Goal: Transaction & Acquisition: Purchase product/service

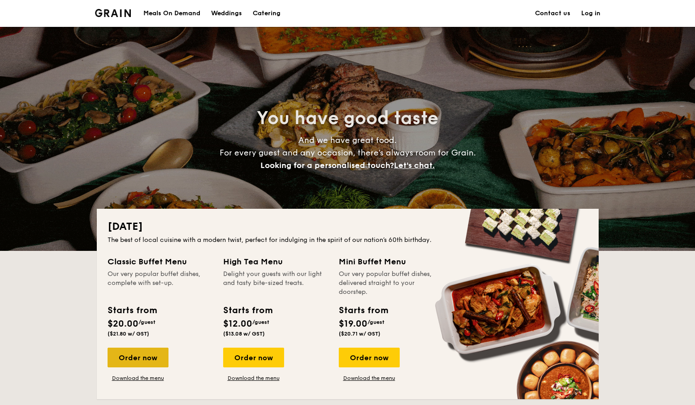
click at [149, 356] on div "Order now" at bounding box center [138, 358] width 61 height 20
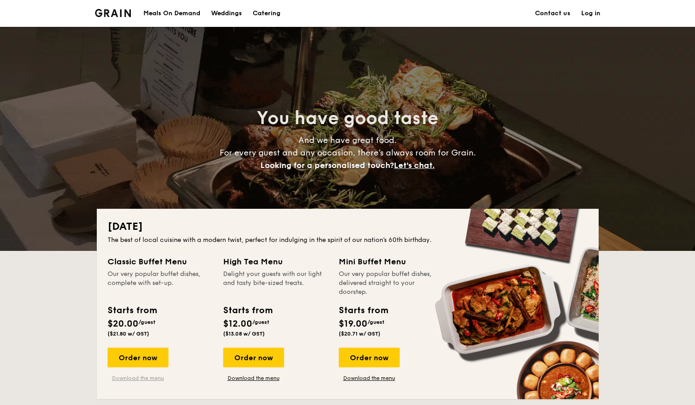
click at [142, 377] on link "Download the menu" at bounding box center [138, 378] width 61 height 7
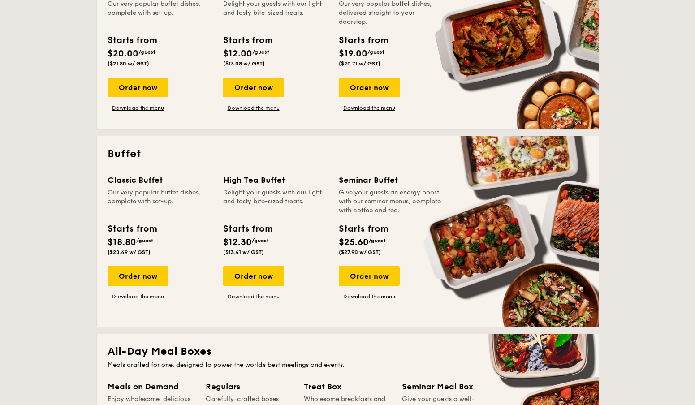
scroll to position [271, 0]
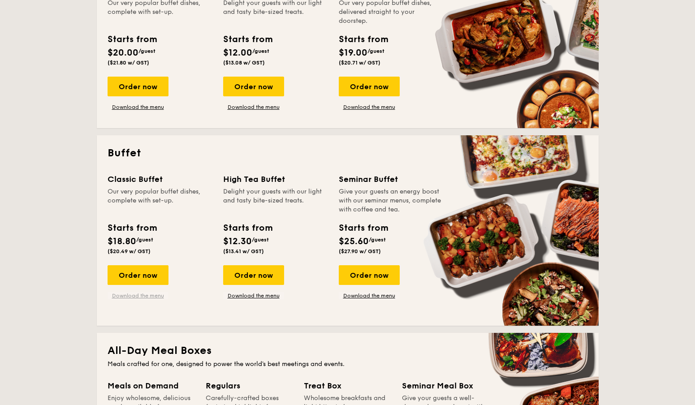
click at [142, 297] on link "Download the menu" at bounding box center [138, 295] width 61 height 7
click at [137, 281] on div "Order now" at bounding box center [138, 275] width 61 height 20
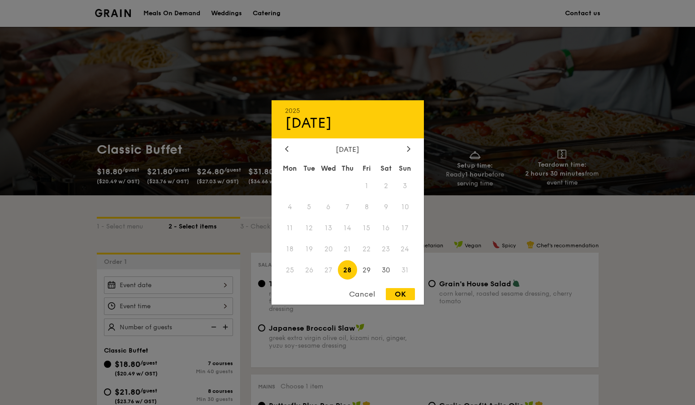
click at [224, 281] on div "2025 Aug [DATE] Tue Wed Thu Fri Sat Sun 1 2 3 4 5 6 7 8 9 10 11 12 13 14 15 16 …" at bounding box center [168, 285] width 129 height 17
click at [405, 151] on div at bounding box center [409, 149] width 8 height 9
click at [365, 253] on span "26" at bounding box center [366, 248] width 19 height 19
click at [407, 296] on div "OK" at bounding box center [400, 294] width 29 height 12
type input "[DATE]"
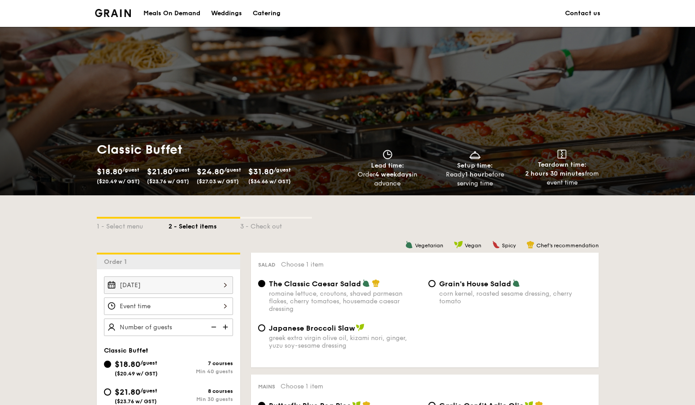
click at [223, 307] on div at bounding box center [168, 306] width 129 height 17
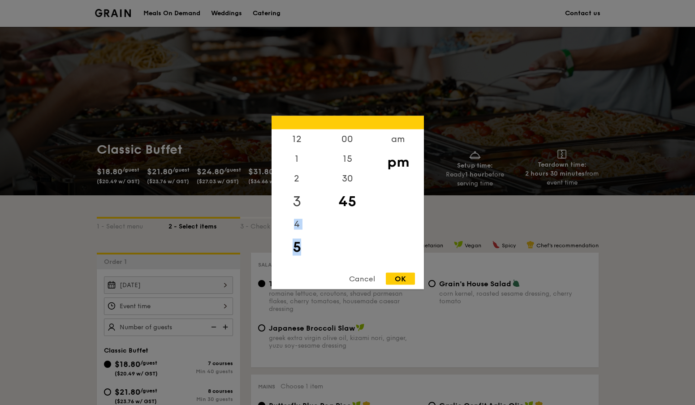
drag, startPoint x: 298, startPoint y: 232, endPoint x: 299, endPoint y: 203, distance: 28.7
click at [299, 203] on div "12 1 2 3 4 5 6 7 8 9 10 11" at bounding box center [297, 198] width 51 height 137
click at [300, 258] on div "6" at bounding box center [297, 267] width 51 height 26
click at [348, 179] on div "30" at bounding box center [347, 182] width 51 height 26
click at [397, 281] on div "OK" at bounding box center [400, 279] width 29 height 12
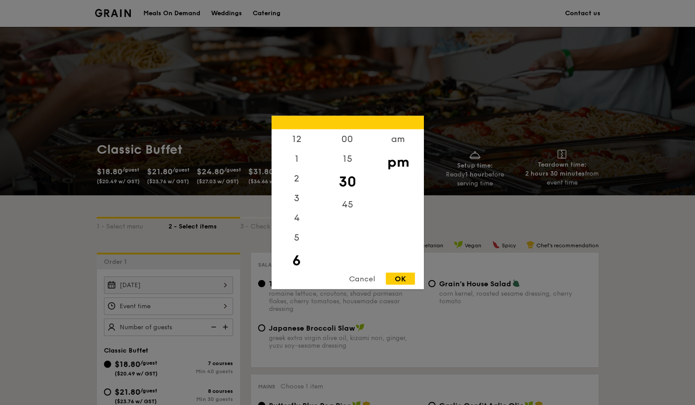
type input "6:30PM"
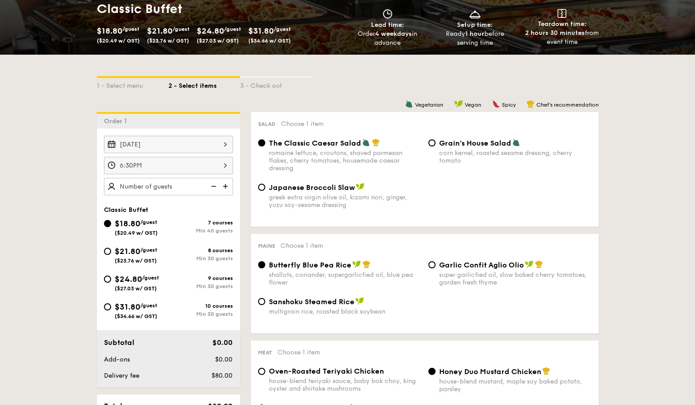
scroll to position [141, 0]
click at [226, 188] on img at bounding box center [226, 186] width 13 height 17
click at [214, 186] on img at bounding box center [212, 186] width 13 height 17
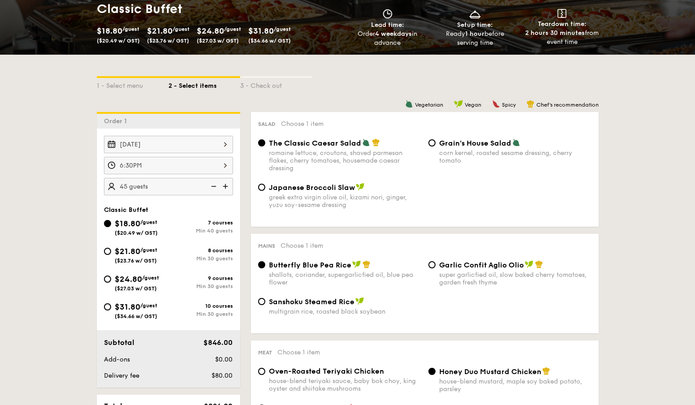
click at [214, 186] on img at bounding box center [212, 186] width 13 height 17
type input "40 guests"
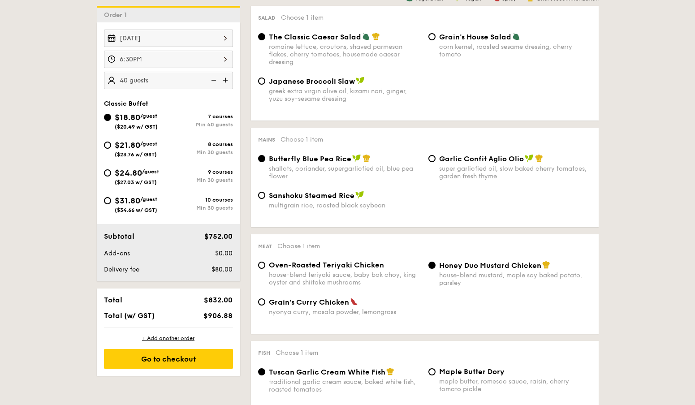
scroll to position [247, 0]
click at [109, 146] on input "$21.80 /guest ($23.76 w/ GST) 8 courses Min 30 guests" at bounding box center [107, 145] width 7 height 7
radio input "true"
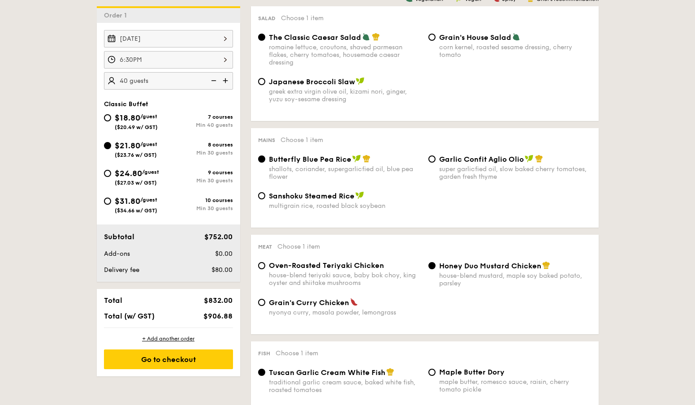
radio input "true"
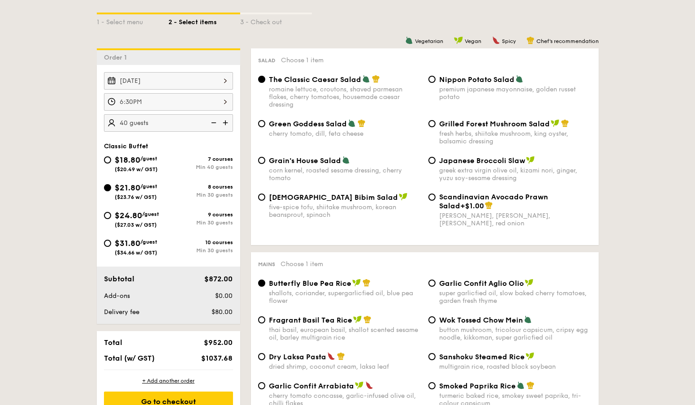
scroll to position [200, 0]
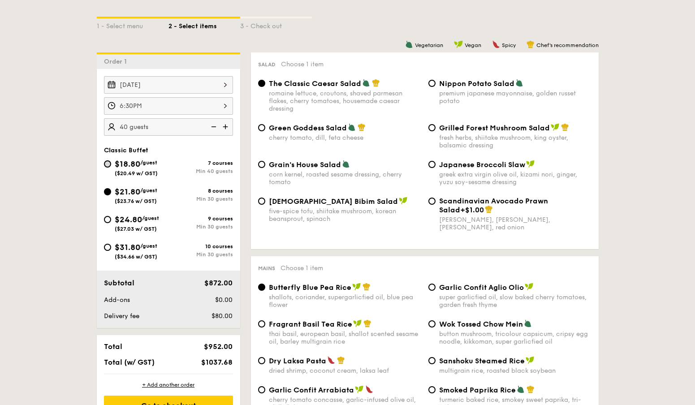
click at [109, 164] on input "$18.80 /guest ($20.49 w/ GST) 7 courses Min 40 guests" at bounding box center [107, 163] width 7 height 7
radio input "true"
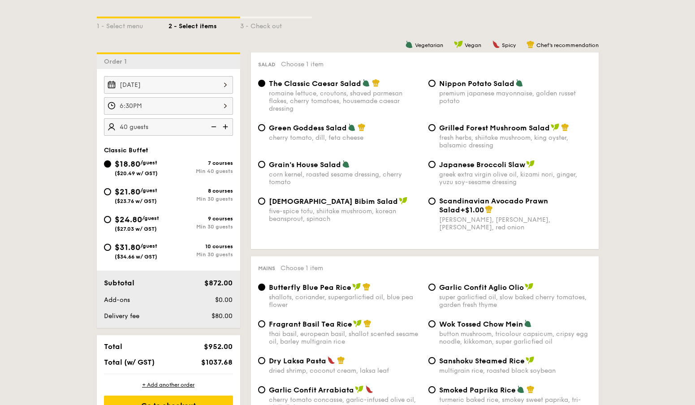
radio input "true"
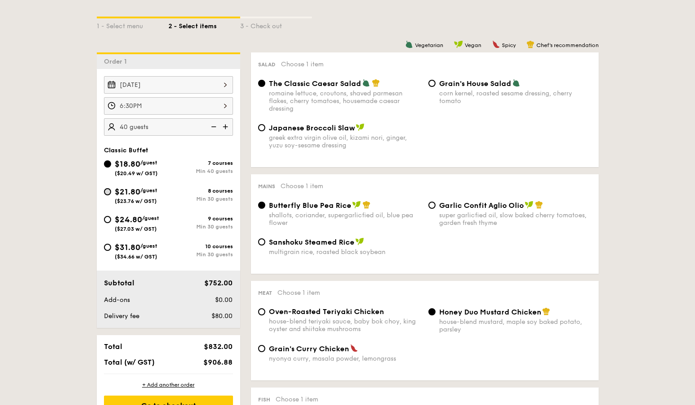
click at [108, 191] on input "$21.80 /guest ($23.76 w/ GST) 8 courses Min 30 guests" at bounding box center [107, 191] width 7 height 7
radio input "true"
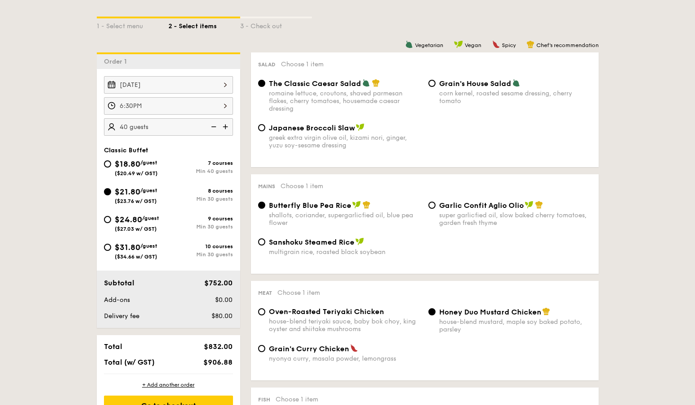
radio input "true"
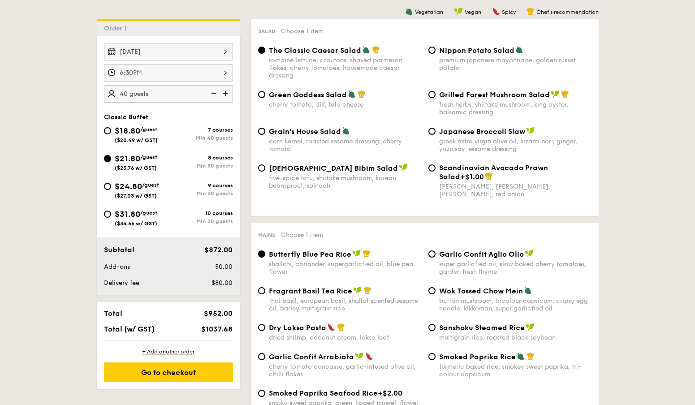
scroll to position [231, 0]
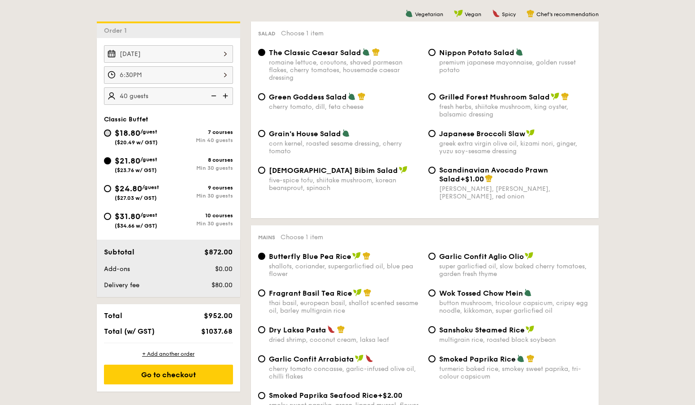
click at [108, 130] on input "$18.80 /guest ($20.49 w/ GST) 7 courses Min 40 guests" at bounding box center [107, 133] width 7 height 7
radio input "true"
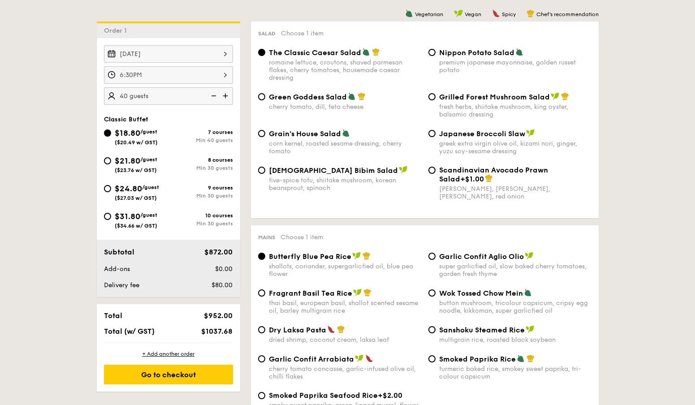
radio input "true"
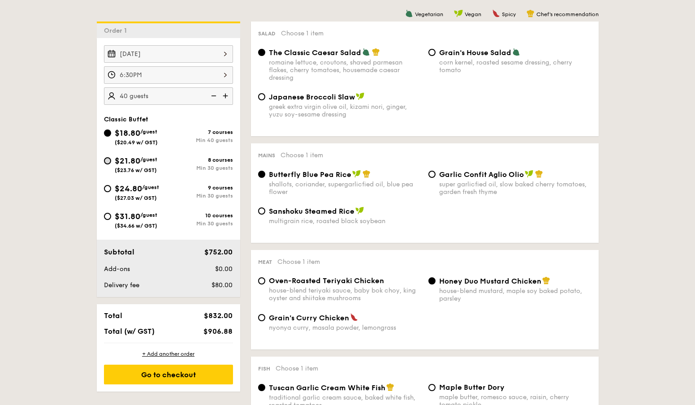
click at [109, 163] on input "$21.80 /guest ($23.76 w/ GST) 8 courses Min 30 guests" at bounding box center [107, 160] width 7 height 7
radio input "true"
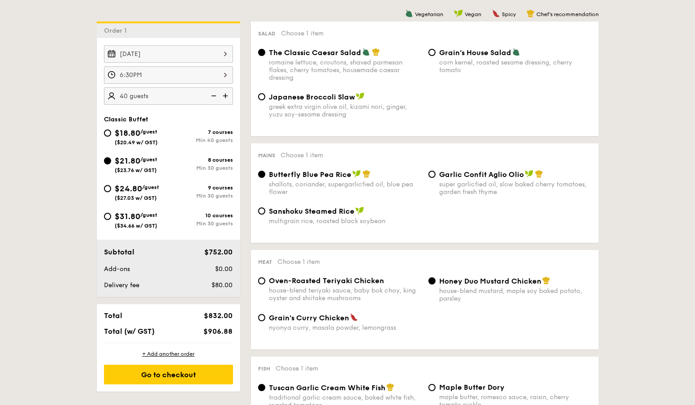
radio input "true"
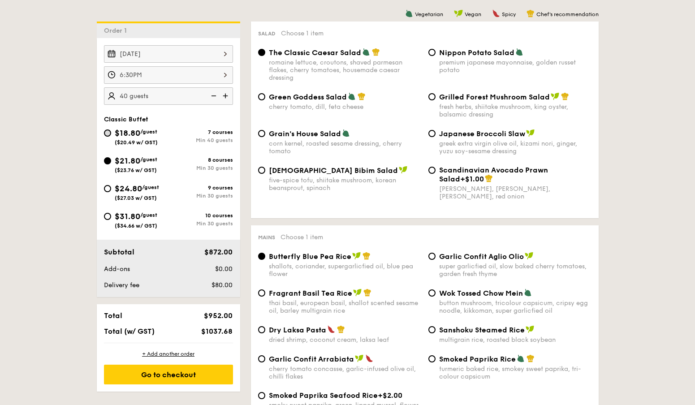
click at [107, 134] on input "$18.80 /guest ($20.49 w/ GST) 7 courses Min 40 guests" at bounding box center [107, 133] width 7 height 7
radio input "true"
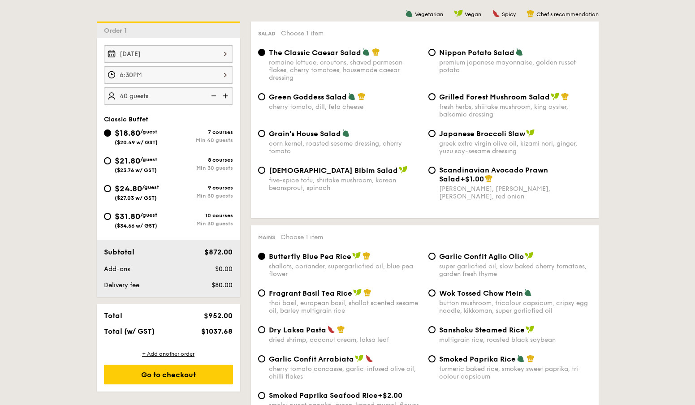
radio input "true"
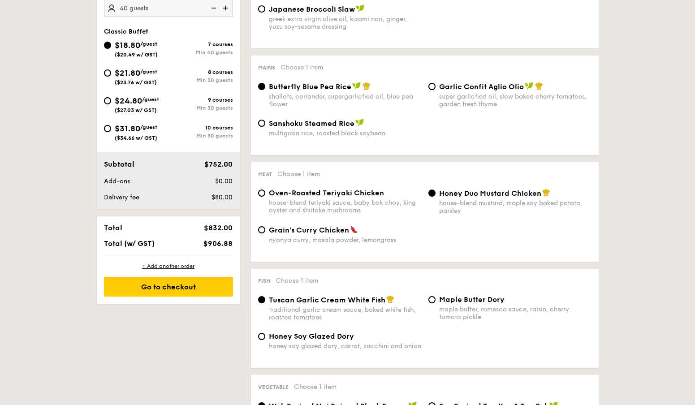
scroll to position [319, 0]
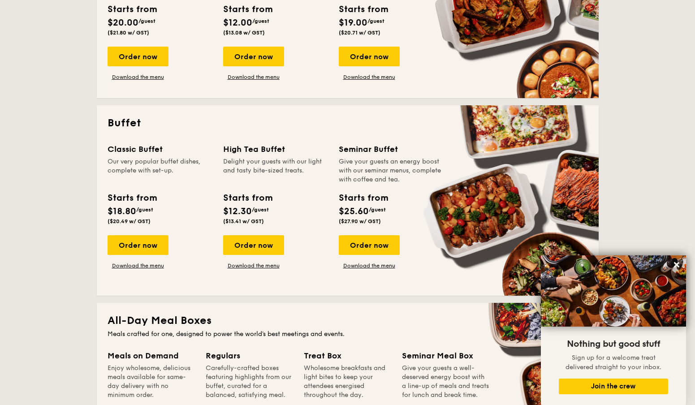
scroll to position [299, 0]
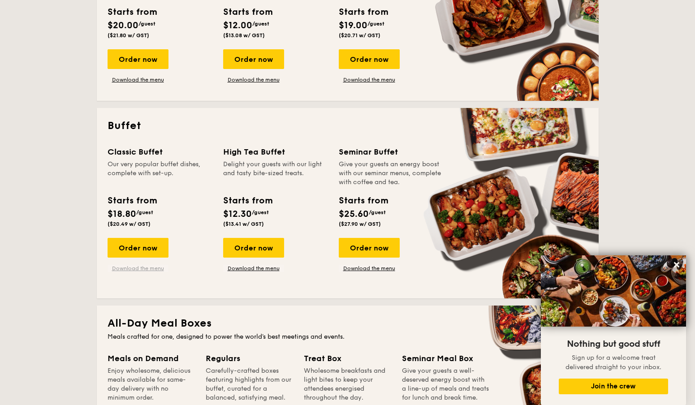
click at [149, 265] on link "Download the menu" at bounding box center [138, 268] width 61 height 7
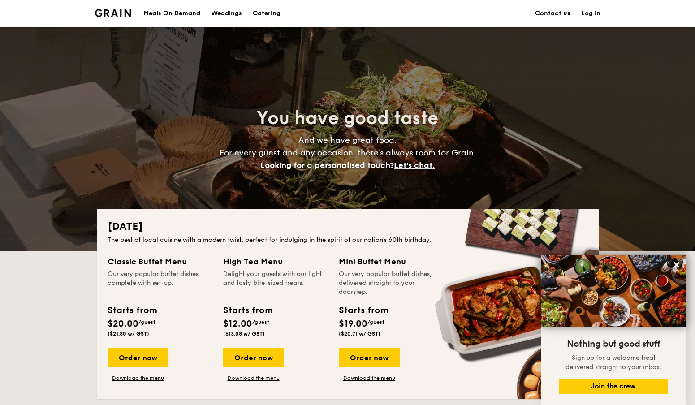
scroll to position [0, 0]
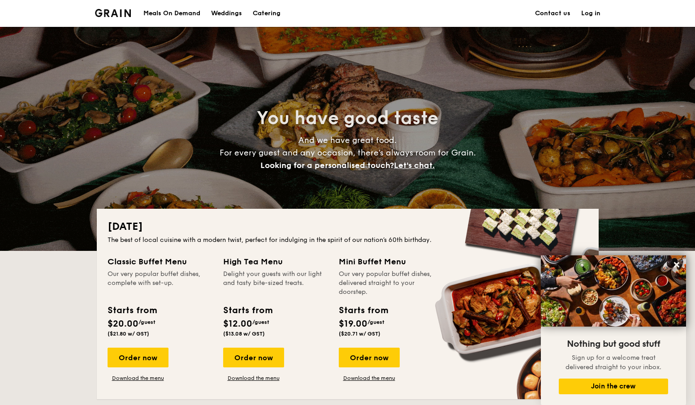
click at [265, 17] on h1 "Catering" at bounding box center [267, 13] width 28 height 27
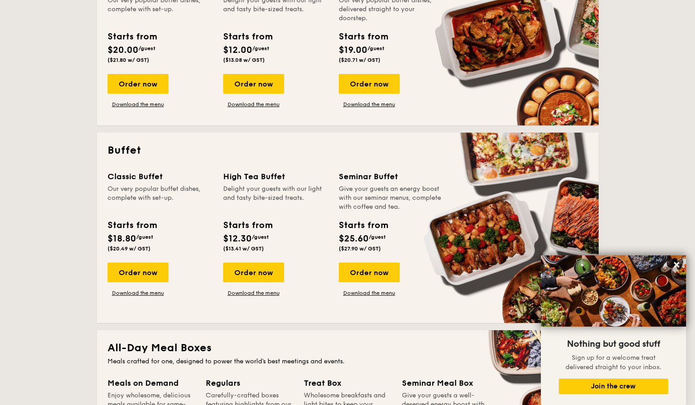
scroll to position [276, 0]
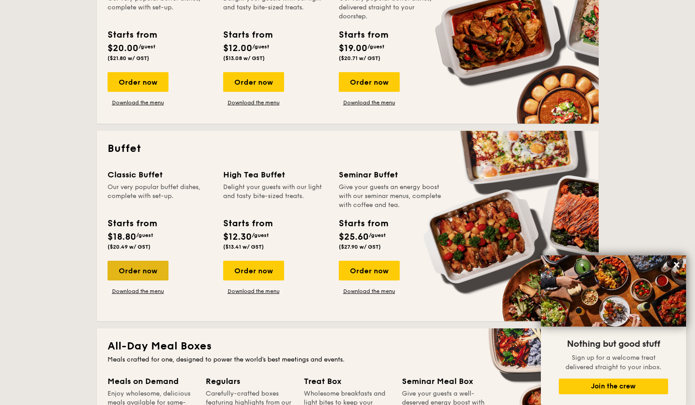
click at [130, 273] on div "Order now" at bounding box center [138, 271] width 61 height 20
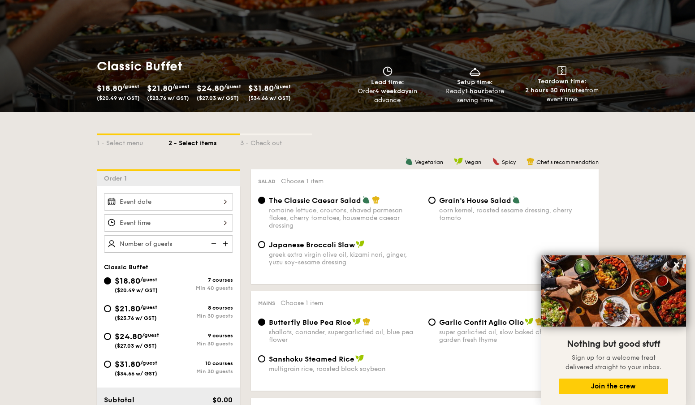
scroll to position [83, 0]
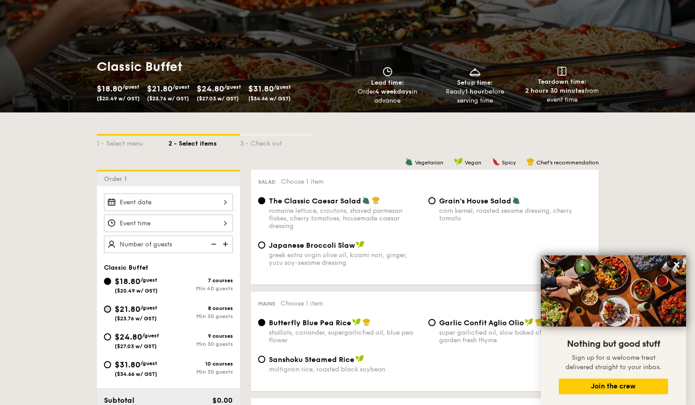
click at [106, 306] on input "$21.80 /guest ($23.76 w/ GST) 8 courses Min 30 guests" at bounding box center [107, 309] width 7 height 7
radio input "true"
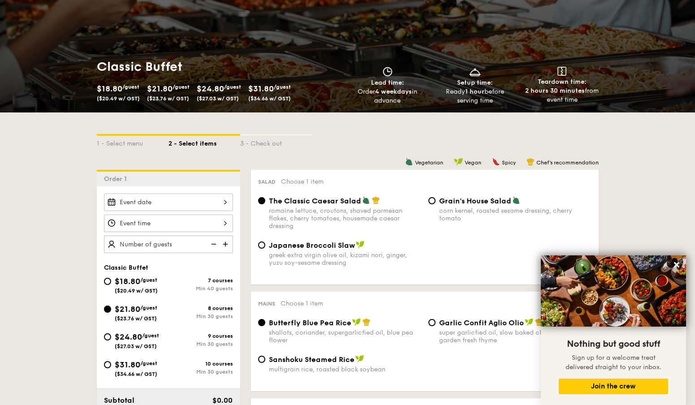
radio input "true"
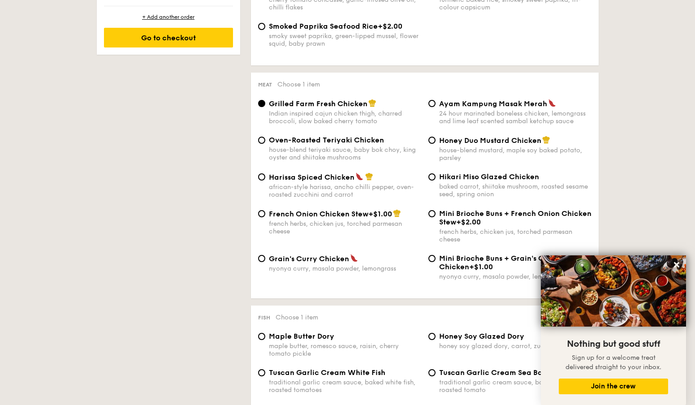
scroll to position [600, 0]
click at [262, 214] on input "French Onion Chicken Stew +$1.00 french herbs, chicken jus, torched parmesan ch…" at bounding box center [261, 214] width 7 height 7
radio input "true"
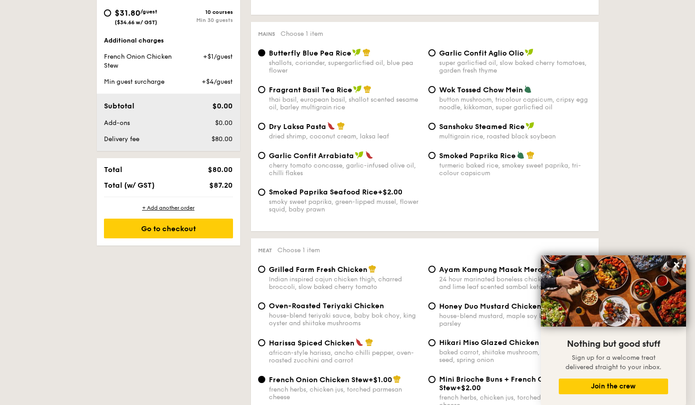
scroll to position [431, 0]
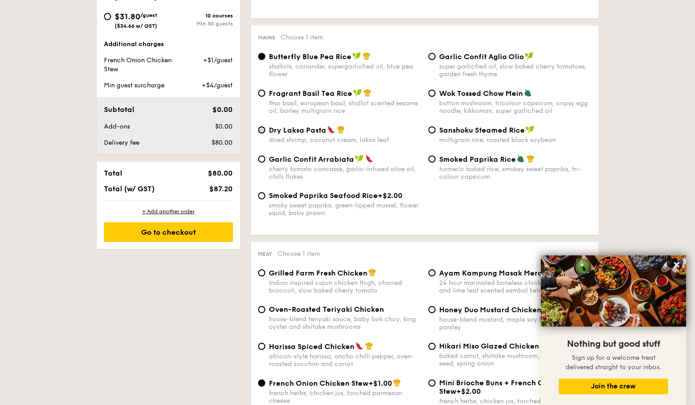
click at [264, 131] on input "Dry Laksa Pasta dried shrimp, coconut cream, laksa leaf" at bounding box center [261, 129] width 7 height 7
radio input "true"
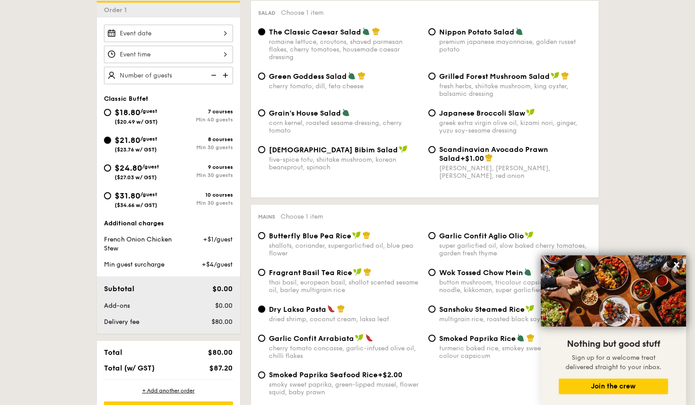
scroll to position [250, 0]
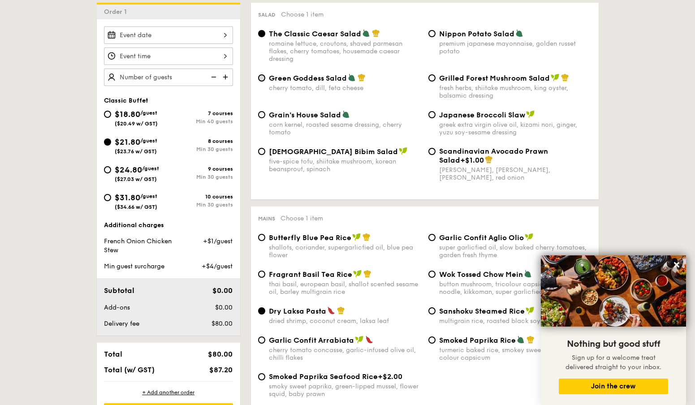
click at [262, 76] on input "Green Goddess Salad cherry tomato, [PERSON_NAME], feta cheese" at bounding box center [261, 77] width 7 height 7
radio input "true"
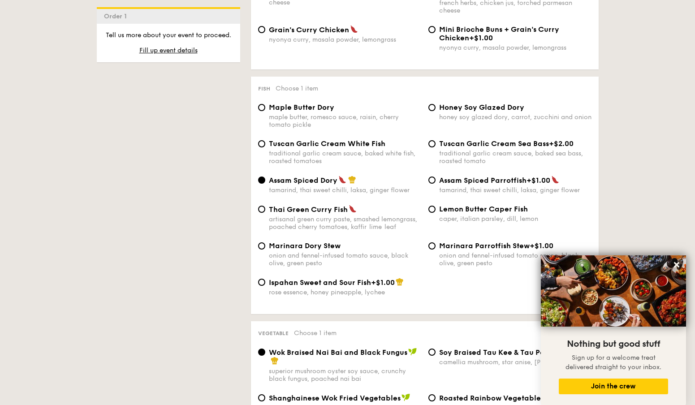
scroll to position [836, 0]
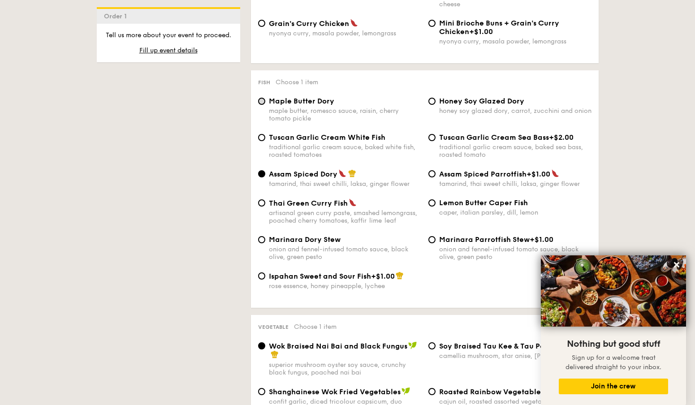
click at [264, 102] on input "Maple Butter Dory maple butter, romesco sauce, raisin, cherry tomato pickle" at bounding box center [261, 101] width 7 height 7
radio input "true"
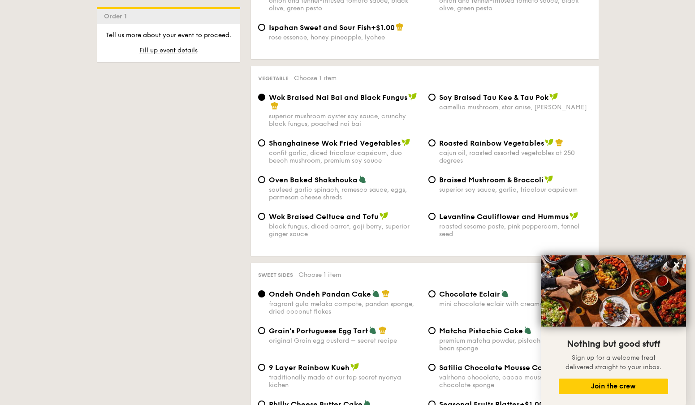
scroll to position [1088, 0]
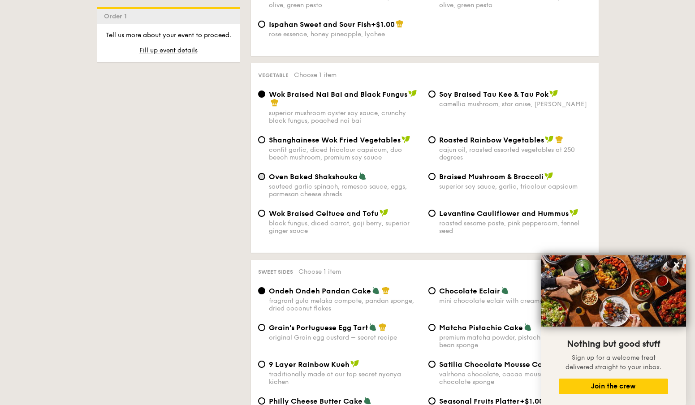
click at [260, 177] on input "Oven Baked Shakshouka sauteed garlic spinach, romesco sauce, eggs, parmesan che…" at bounding box center [261, 176] width 7 height 7
radio input "true"
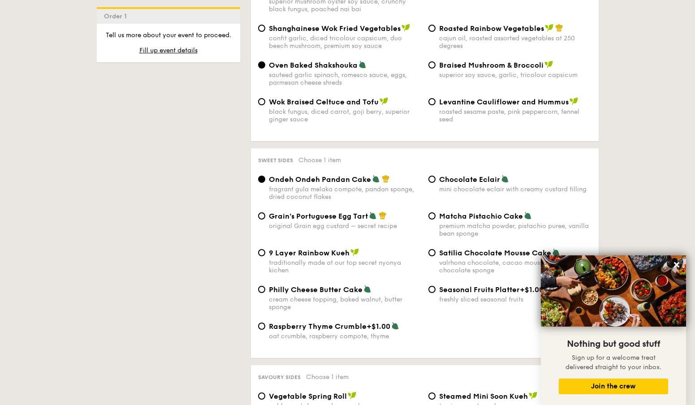
scroll to position [1199, 0]
click at [428, 216] on input "Matcha Pistachio Cake premium matcha powder, pistachio puree, vanilla bean spon…" at bounding box center [431, 216] width 7 height 7
radio input "true"
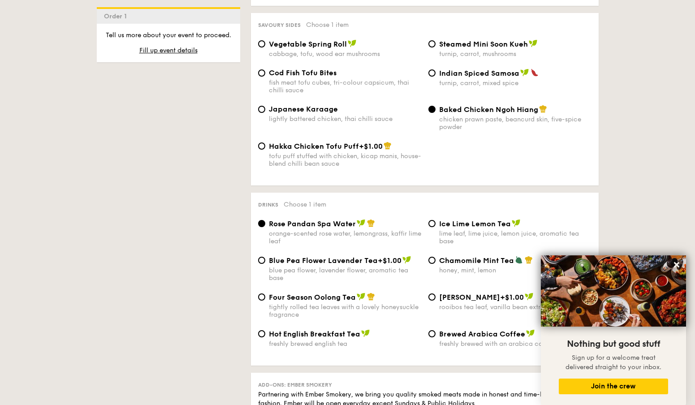
scroll to position [1553, 0]
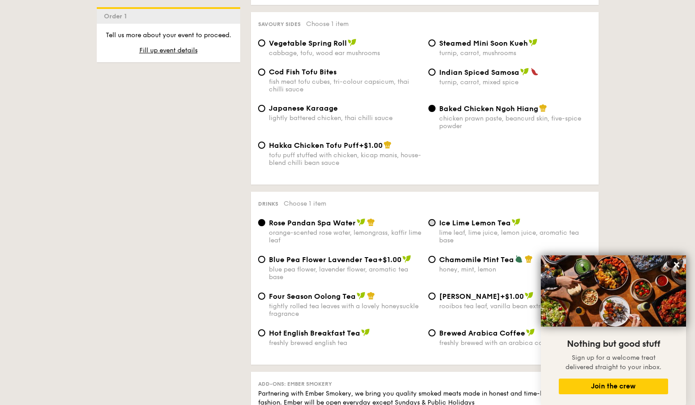
click at [430, 221] on input "Ice Lime Lemon Tea lime leaf, lime juice, lemon juice, aromatic tea base" at bounding box center [431, 222] width 7 height 7
radio input "true"
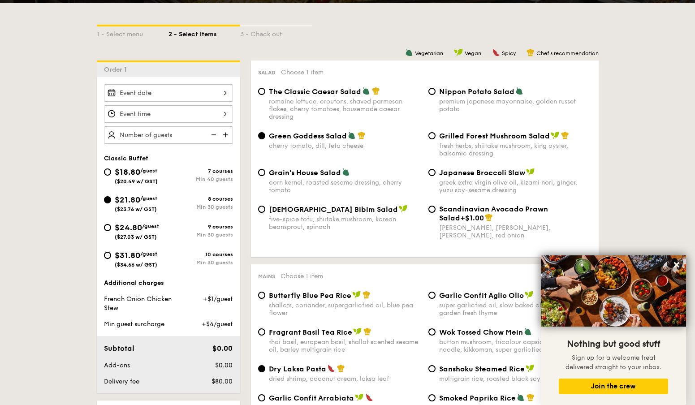
scroll to position [191, 0]
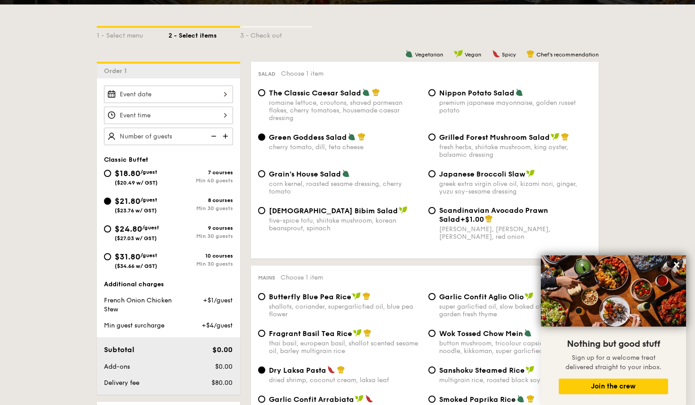
click at [218, 93] on div at bounding box center [168, 94] width 129 height 17
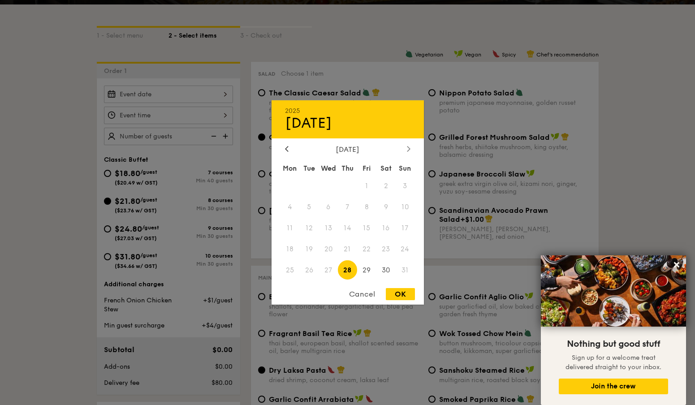
click at [410, 146] on icon at bounding box center [409, 149] width 4 height 6
click at [369, 249] on span "26" at bounding box center [366, 248] width 19 height 19
click at [404, 290] on div "OK" at bounding box center [400, 294] width 29 height 12
type input "[DATE]"
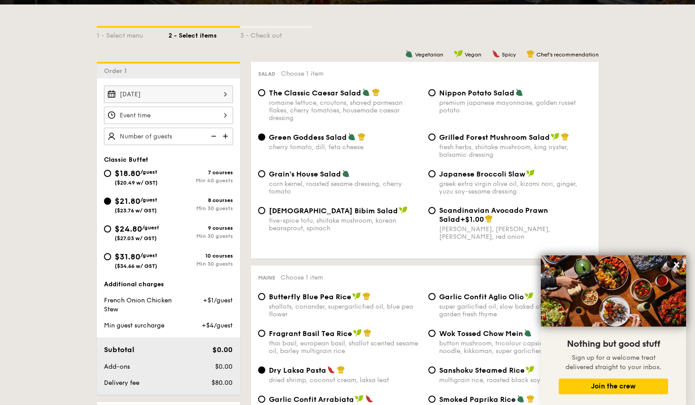
click at [217, 114] on div at bounding box center [168, 115] width 129 height 17
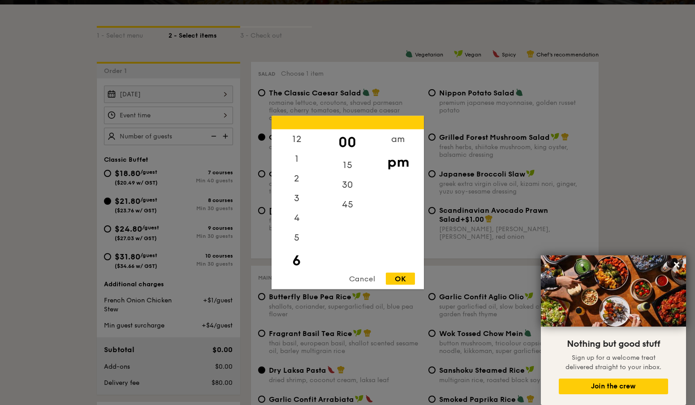
scroll to position [20, 0]
click at [350, 185] on div "30" at bounding box center [347, 188] width 51 height 26
click at [406, 276] on div "OK" at bounding box center [400, 279] width 29 height 12
type input "6:30PM"
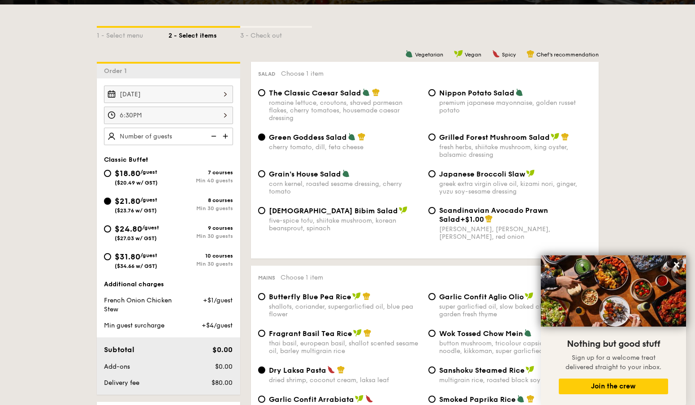
click at [227, 136] on img at bounding box center [226, 136] width 13 height 17
click at [224, 136] on img at bounding box center [226, 136] width 13 height 17
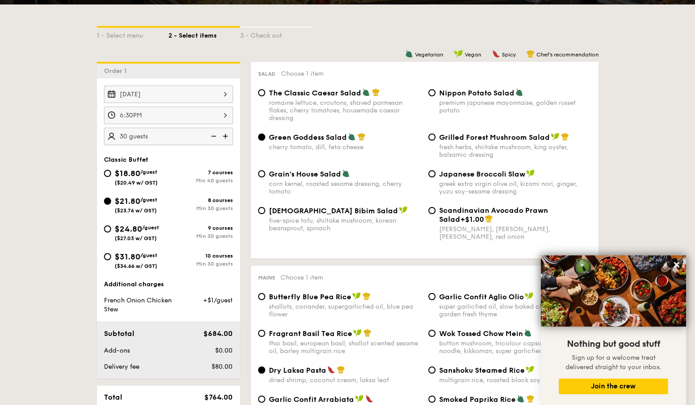
click at [224, 136] on img at bounding box center [226, 136] width 13 height 17
type input "40 guests"
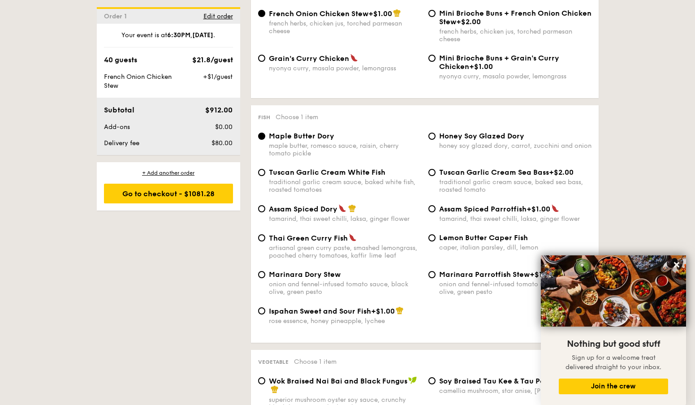
scroll to position [801, 0]
